Goal: Transaction & Acquisition: Purchase product/service

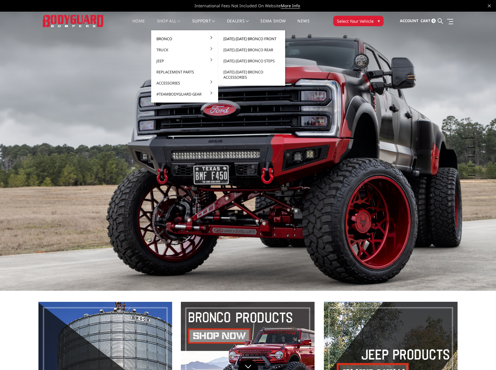
click at [253, 39] on link "[DATE]-[DATE] Bronco Front" at bounding box center [251, 38] width 62 height 11
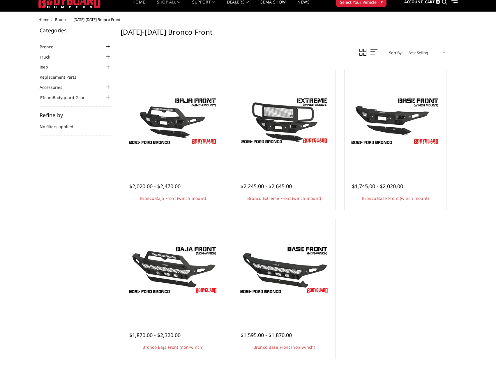
scroll to position [29, 0]
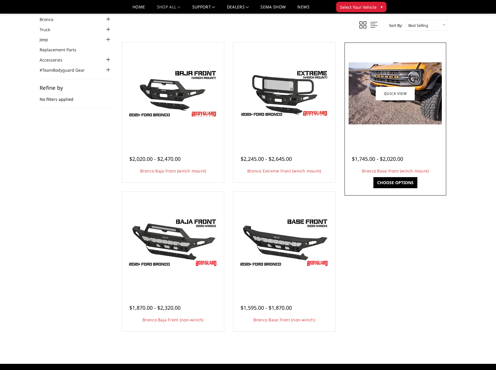
click at [384, 116] on img at bounding box center [394, 93] width 93 height 62
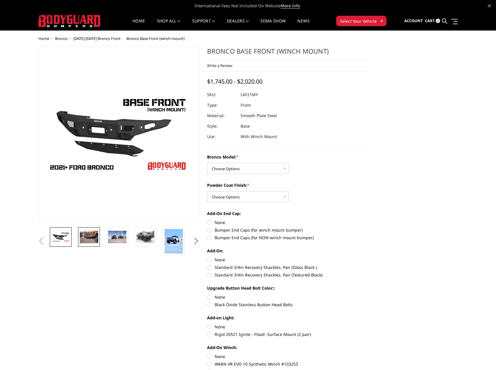
click at [90, 238] on img at bounding box center [89, 236] width 18 height 12
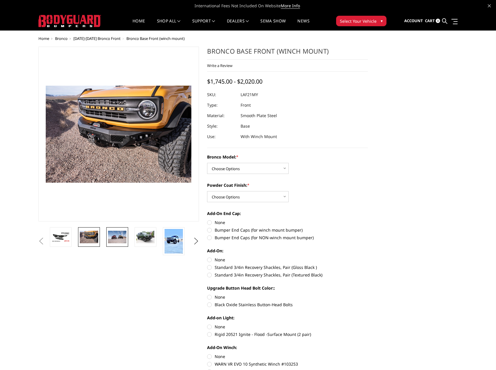
click at [125, 236] on img at bounding box center [117, 236] width 18 height 12
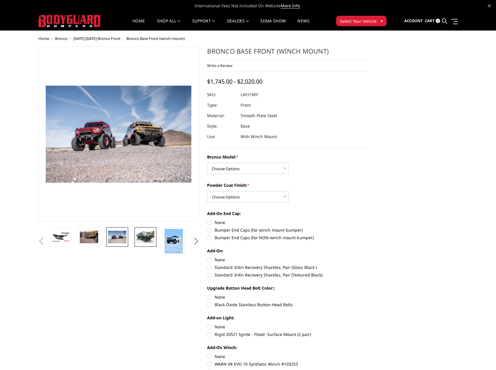
click at [147, 237] on img at bounding box center [145, 236] width 18 height 12
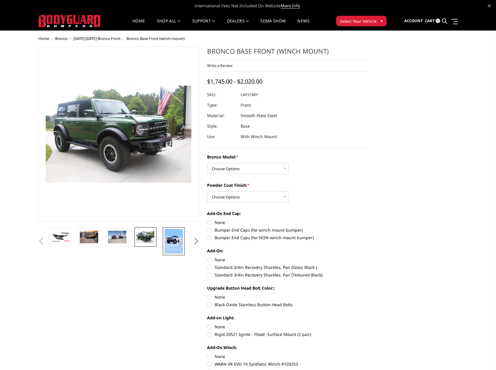
click at [175, 241] on img at bounding box center [173, 241] width 18 height 24
